Goal: Obtain resource: Obtain resource

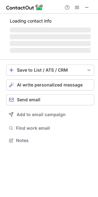
scroll to position [150, 98]
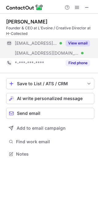
click at [64, 44] on div "View email" at bounding box center [76, 43] width 28 height 10
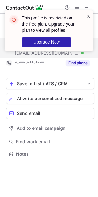
click at [87, 17] on span at bounding box center [88, 16] width 5 height 6
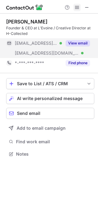
click at [74, 10] on button at bounding box center [77, 7] width 7 height 7
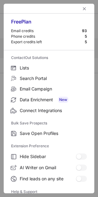
scroll to position [60, 0]
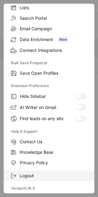
click at [27, 179] on label "Logout" at bounding box center [49, 175] width 91 height 11
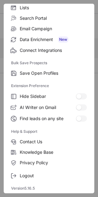
scroll to position [0, 0]
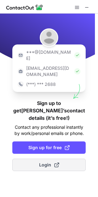
click at [57, 162] on span at bounding box center [56, 164] width 5 height 5
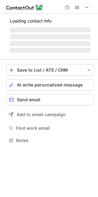
scroll to position [139, 98]
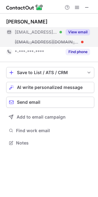
click at [79, 33] on button "View email" at bounding box center [78, 32] width 24 height 6
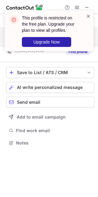
click at [88, 16] on span at bounding box center [88, 16] width 5 height 6
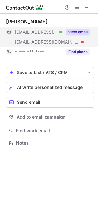
click at [75, 6] on div "This profile is restricted on the free plan. Upgrade your plan to view all prof…" at bounding box center [49, 33] width 99 height 58
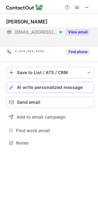
scroll to position [129, 98]
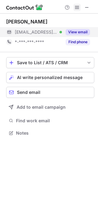
click at [78, 6] on span at bounding box center [77, 7] width 5 height 5
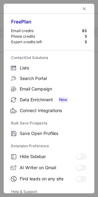
scroll to position [60, 0]
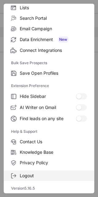
click at [36, 175] on span "Logout" at bounding box center [53, 176] width 67 height 6
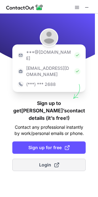
click at [40, 162] on span "Login" at bounding box center [49, 165] width 20 height 6
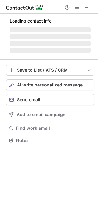
scroll to position [139, 98]
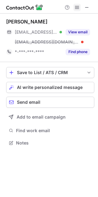
click at [78, 7] on span at bounding box center [77, 7] width 5 height 5
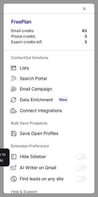
scroll to position [60, 0]
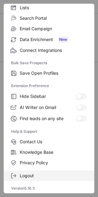
click at [32, 174] on span "Logout" at bounding box center [53, 176] width 67 height 6
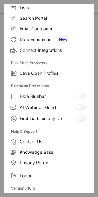
scroll to position [0, 0]
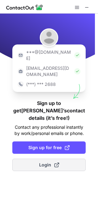
click at [36, 159] on button "Login" at bounding box center [49, 165] width 74 height 12
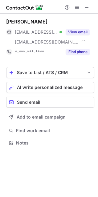
scroll to position [139, 98]
click at [75, 9] on span at bounding box center [77, 7] width 5 height 5
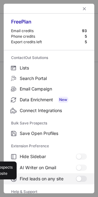
scroll to position [60, 0]
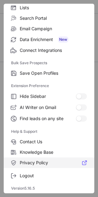
drag, startPoint x: 32, startPoint y: 172, endPoint x: 44, endPoint y: 159, distance: 17.7
click at [32, 172] on label "Logout" at bounding box center [49, 175] width 91 height 11
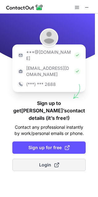
drag, startPoint x: 61, startPoint y: 140, endPoint x: 58, endPoint y: 143, distance: 3.7
click at [58, 159] on button "Login" at bounding box center [49, 165] width 74 height 12
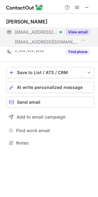
scroll to position [139, 98]
click at [75, 33] on button "View email" at bounding box center [78, 32] width 24 height 6
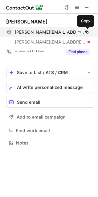
click at [90, 30] on button at bounding box center [87, 32] width 6 height 6
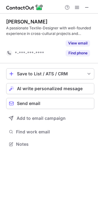
scroll to position [130, 98]
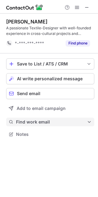
click at [90, 124] on span at bounding box center [89, 122] width 5 height 5
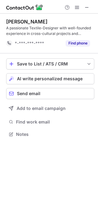
scroll to position [196, 94]
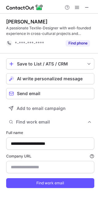
type input "**********"
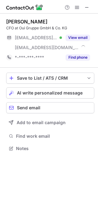
scroll to position [144, 98]
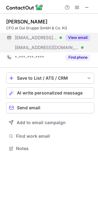
click at [60, 36] on div "[EMAIL_ADDRESS][DOMAIN_NAME] Verified" at bounding box center [38, 38] width 47 height 6
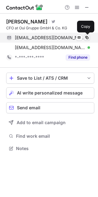
click at [86, 38] on span at bounding box center [87, 37] width 5 height 5
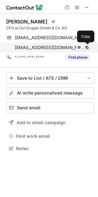
click at [86, 45] on button at bounding box center [87, 47] width 6 height 6
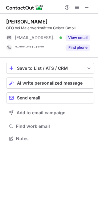
scroll to position [134, 98]
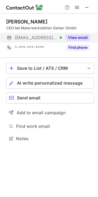
click at [86, 34] on div "View email" at bounding box center [76, 38] width 28 height 10
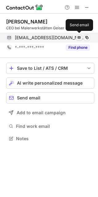
click at [82, 37] on button at bounding box center [79, 38] width 6 height 6
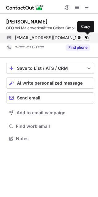
click at [86, 38] on span at bounding box center [87, 37] width 5 height 5
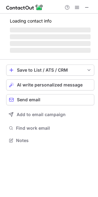
scroll to position [134, 98]
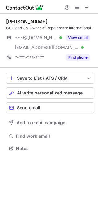
scroll to position [144, 98]
drag, startPoint x: 66, startPoint y: 21, endPoint x: 5, endPoint y: 21, distance: 61.5
click at [5, 21] on div "[PERSON_NAME] [PERSON_NAME] CCO and Co-Owner at Repair2care International. ***@…" at bounding box center [49, 86] width 98 height 144
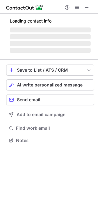
scroll to position [134, 98]
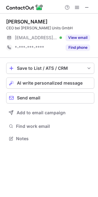
scroll to position [134, 98]
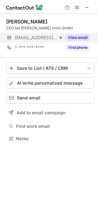
click at [60, 36] on div "***@heimleather.com Verified" at bounding box center [38, 38] width 47 height 6
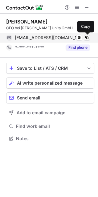
click at [88, 37] on span at bounding box center [87, 37] width 5 height 5
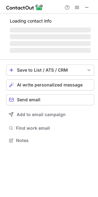
scroll to position [140, 98]
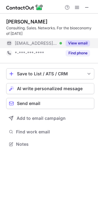
click at [77, 40] on div "View email" at bounding box center [76, 43] width 28 height 10
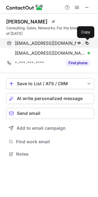
click at [87, 42] on span at bounding box center [87, 43] width 5 height 5
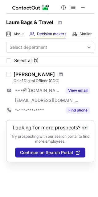
click at [59, 73] on span at bounding box center [61, 74] width 4 height 5
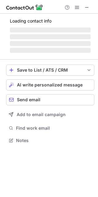
scroll to position [150, 98]
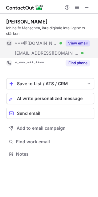
click at [65, 43] on div "View email" at bounding box center [76, 43] width 28 height 10
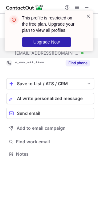
click at [89, 17] on span at bounding box center [88, 16] width 5 height 6
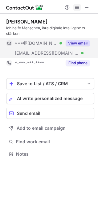
click at [79, 7] on span at bounding box center [77, 7] width 5 height 5
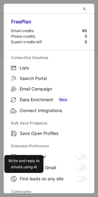
scroll to position [83, 0]
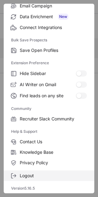
click at [33, 173] on label "Logout" at bounding box center [49, 175] width 91 height 11
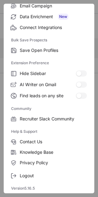
scroll to position [0, 0]
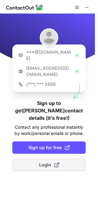
click at [40, 159] on button "Login" at bounding box center [49, 165] width 74 height 12
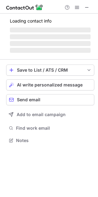
scroll to position [139, 98]
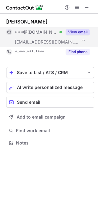
click at [73, 32] on button "View email" at bounding box center [78, 32] width 24 height 6
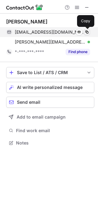
click at [88, 32] on span at bounding box center [87, 32] width 5 height 5
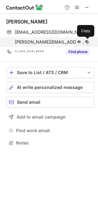
click at [87, 42] on span at bounding box center [87, 42] width 5 height 5
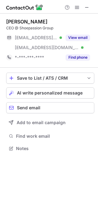
scroll to position [144, 98]
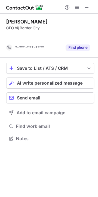
scroll to position [124, 98]
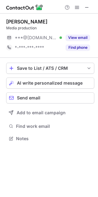
scroll to position [134, 98]
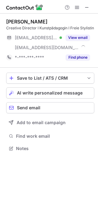
scroll to position [144, 98]
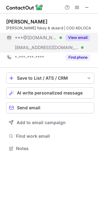
click at [76, 35] on button "View email" at bounding box center [78, 38] width 24 height 6
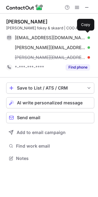
scroll to position [154, 98]
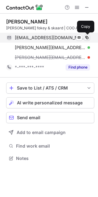
click at [86, 37] on span at bounding box center [87, 37] width 5 height 5
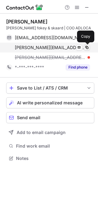
click at [89, 46] on span at bounding box center [87, 47] width 5 height 5
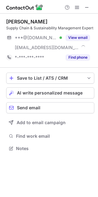
scroll to position [144, 98]
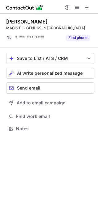
scroll to position [124, 98]
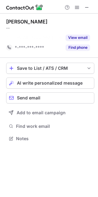
scroll to position [124, 98]
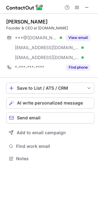
scroll to position [154, 98]
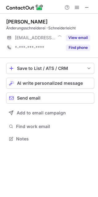
scroll to position [134, 98]
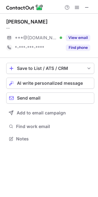
scroll to position [134, 98]
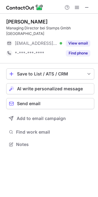
scroll to position [134, 98]
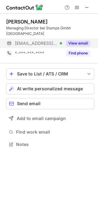
click at [68, 40] on button "View email" at bounding box center [78, 43] width 24 height 6
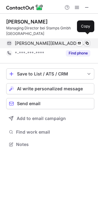
click at [87, 41] on span at bounding box center [87, 43] width 5 height 5
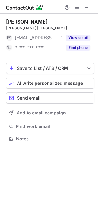
scroll to position [134, 98]
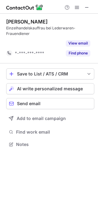
scroll to position [3, 3]
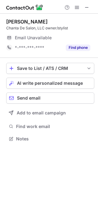
scroll to position [134, 98]
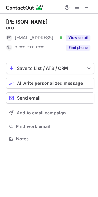
scroll to position [134, 98]
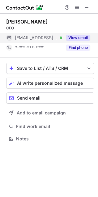
click at [79, 35] on button "View email" at bounding box center [78, 38] width 24 height 6
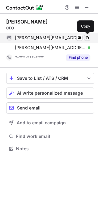
scroll to position [144, 98]
click at [86, 36] on span at bounding box center [87, 37] width 5 height 5
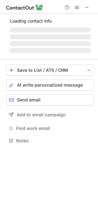
scroll to position [134, 98]
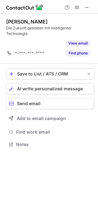
scroll to position [3, 3]
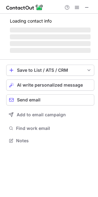
scroll to position [134, 98]
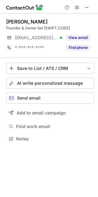
click at [80, 32] on div "Fanni Kovács Founder & Owner bei PICADERA ***@picadera.de Verified View email *…" at bounding box center [50, 36] width 88 height 34
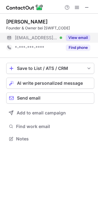
click at [79, 34] on div "View email" at bounding box center [76, 38] width 28 height 10
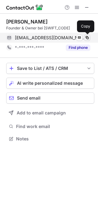
click at [85, 36] on span at bounding box center [87, 37] width 5 height 5
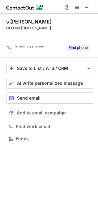
scroll to position [2, 3]
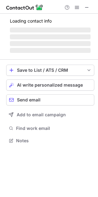
scroll to position [134, 98]
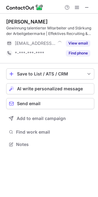
scroll to position [140, 98]
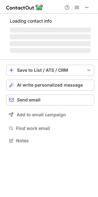
scroll to position [140, 98]
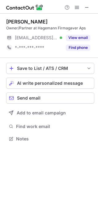
scroll to position [134, 98]
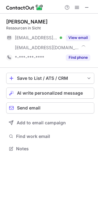
scroll to position [144, 98]
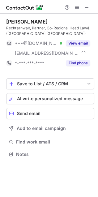
scroll to position [150, 98]
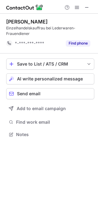
scroll to position [3, 3]
